Goal: Task Accomplishment & Management: Manage account settings

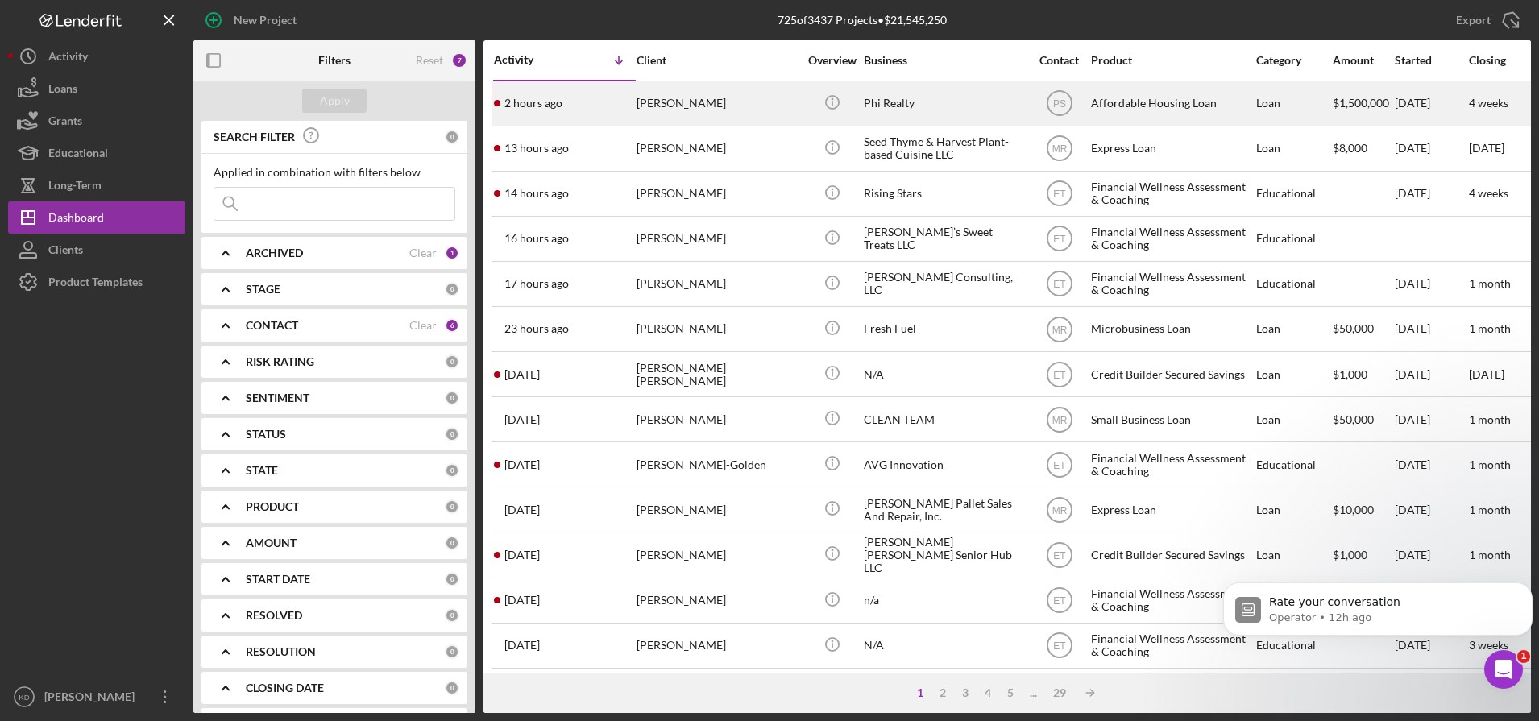
click at [901, 93] on div "Phi Realty" at bounding box center [944, 103] width 161 height 43
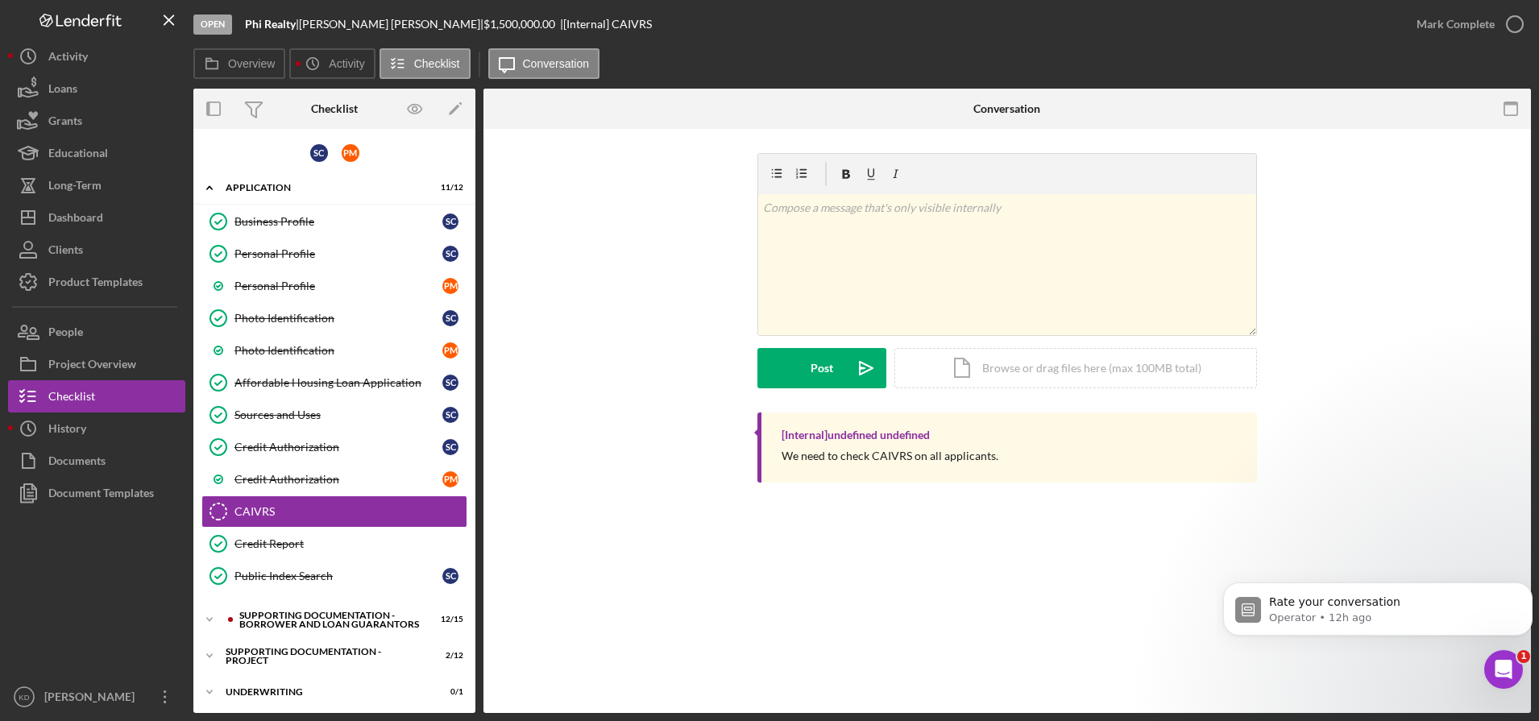
scroll to position [40, 0]
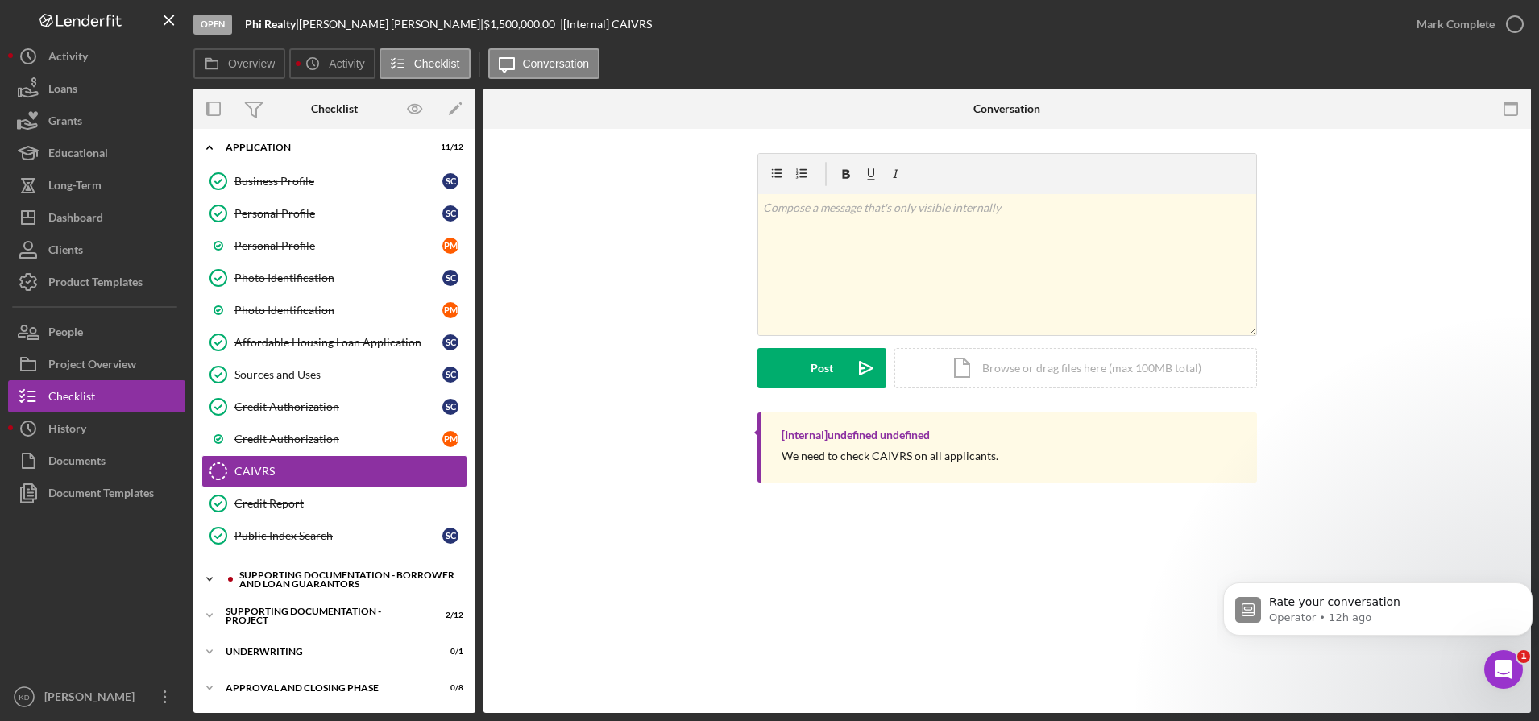
click at [305, 582] on div "Supporting Documentation - Borrower and Loan Guarantors" at bounding box center [347, 580] width 216 height 19
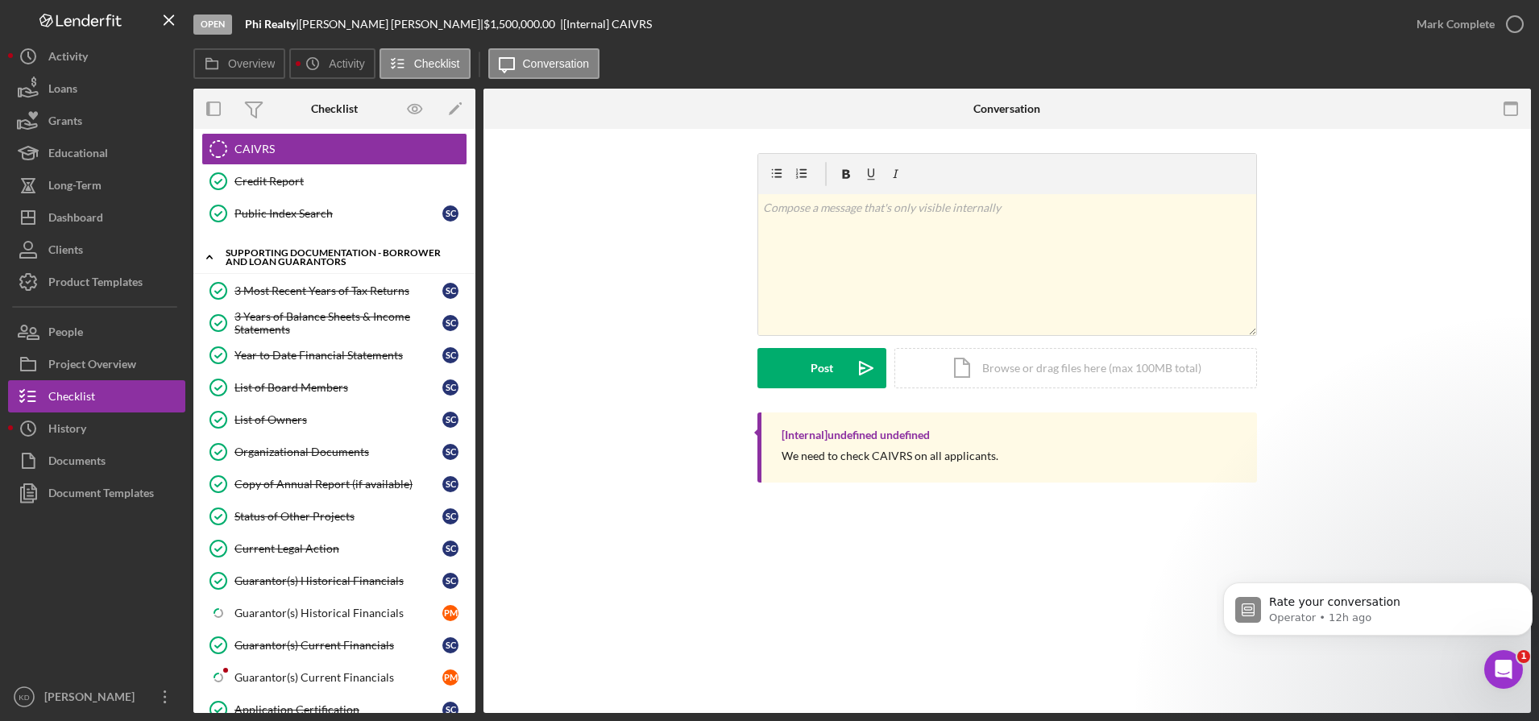
scroll to position [517, 0]
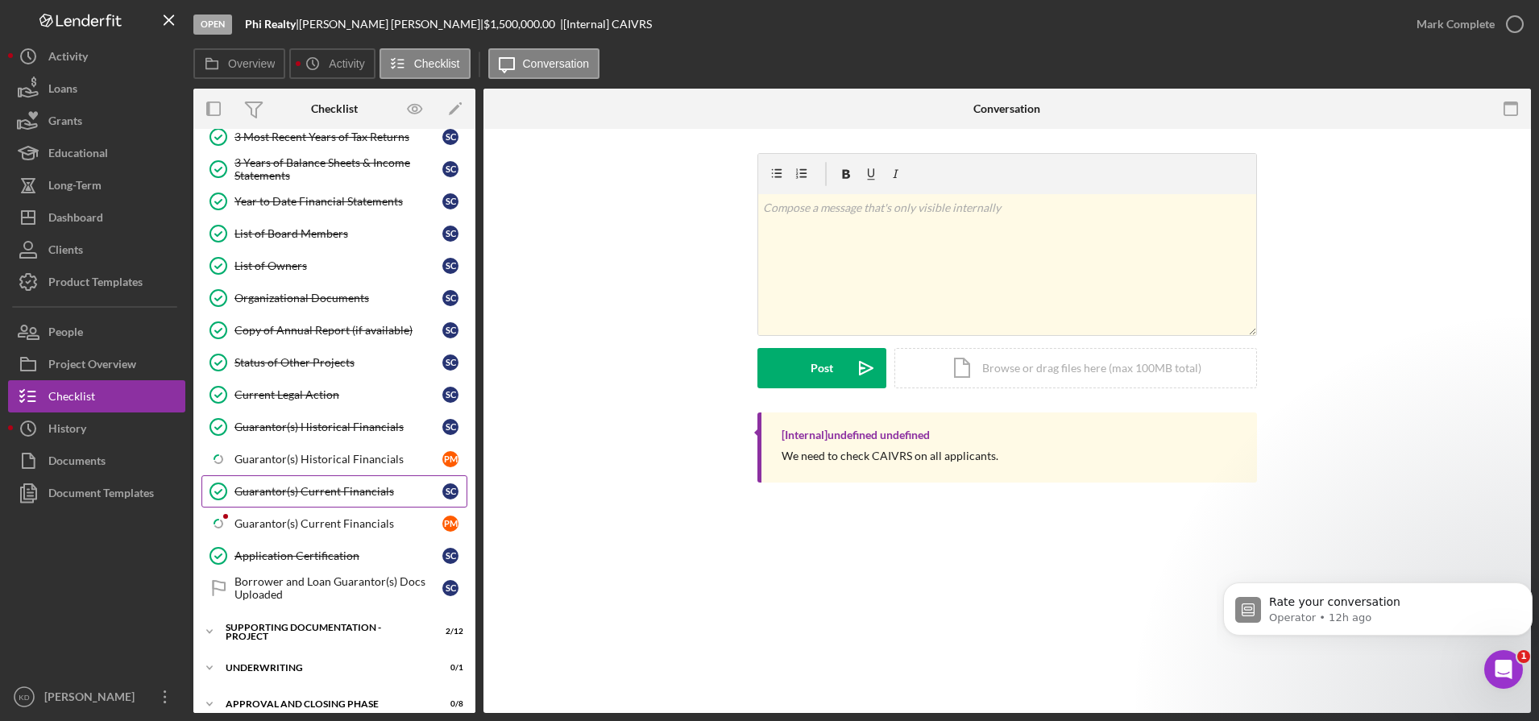
click at [330, 505] on link "Guarantor(s) Current Financials Guarantor(s) Current Financials S C" at bounding box center [334, 491] width 266 height 32
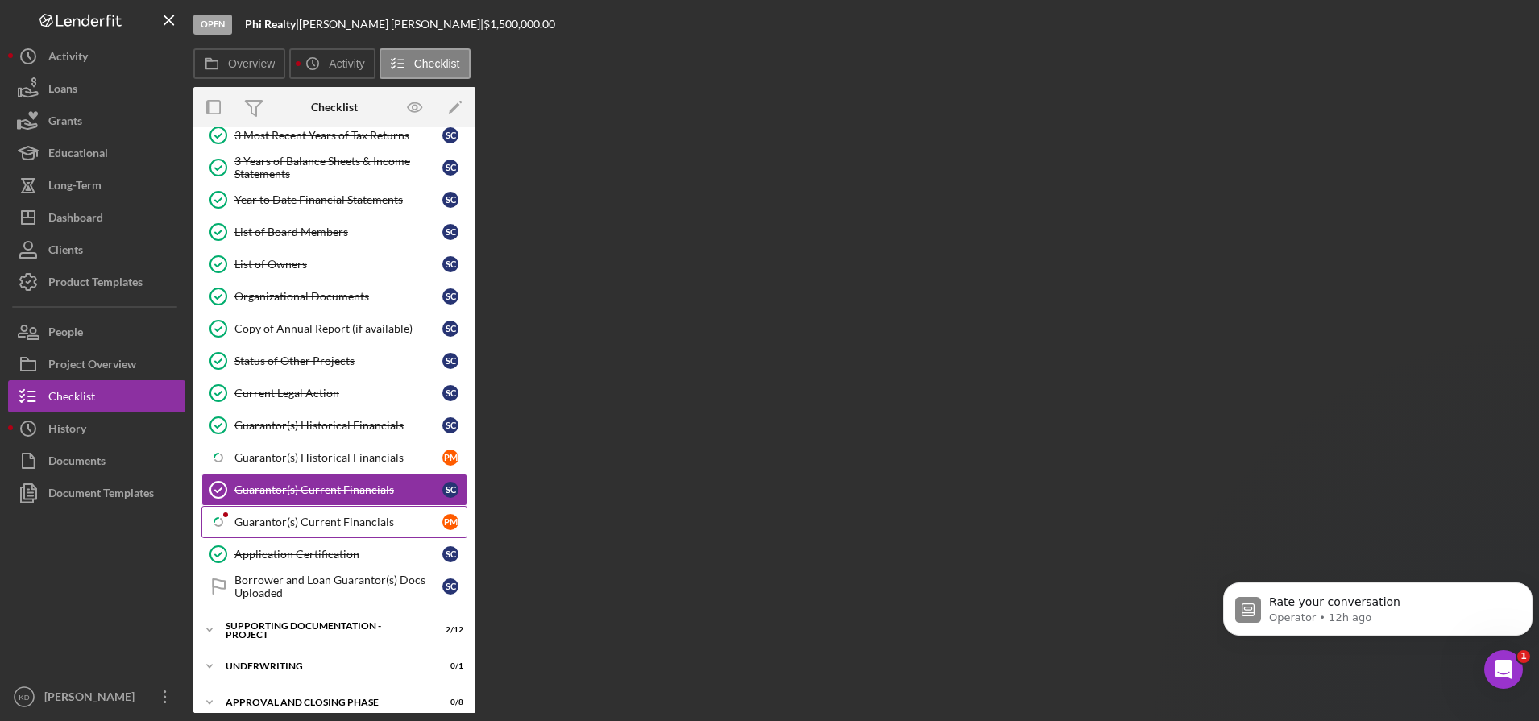
click at [330, 524] on div "Guarantor(s) Current Financials" at bounding box center [339, 522] width 208 height 13
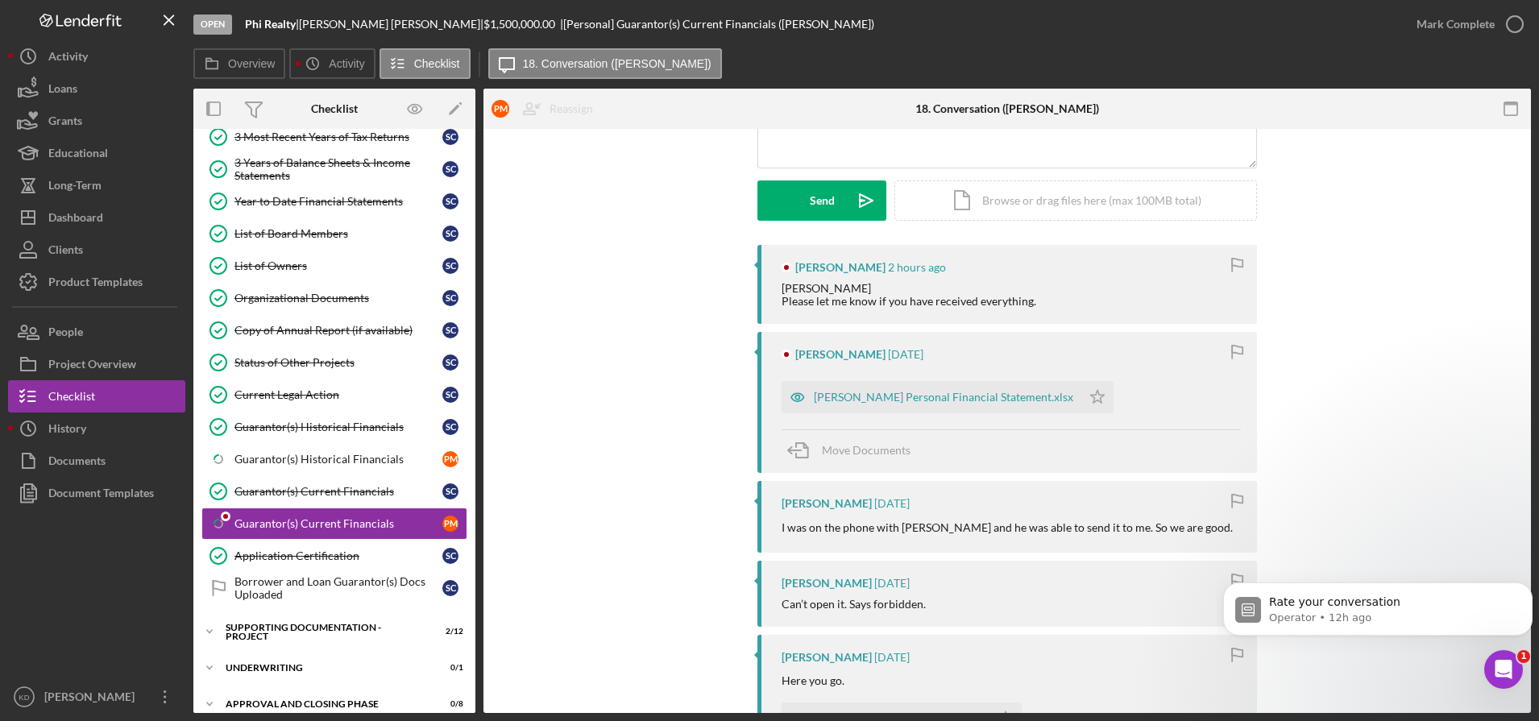
scroll to position [201, 0]
click at [118, 218] on button "Icon/Dashboard Dashboard" at bounding box center [96, 217] width 177 height 32
